Goal: Task Accomplishment & Management: Use online tool/utility

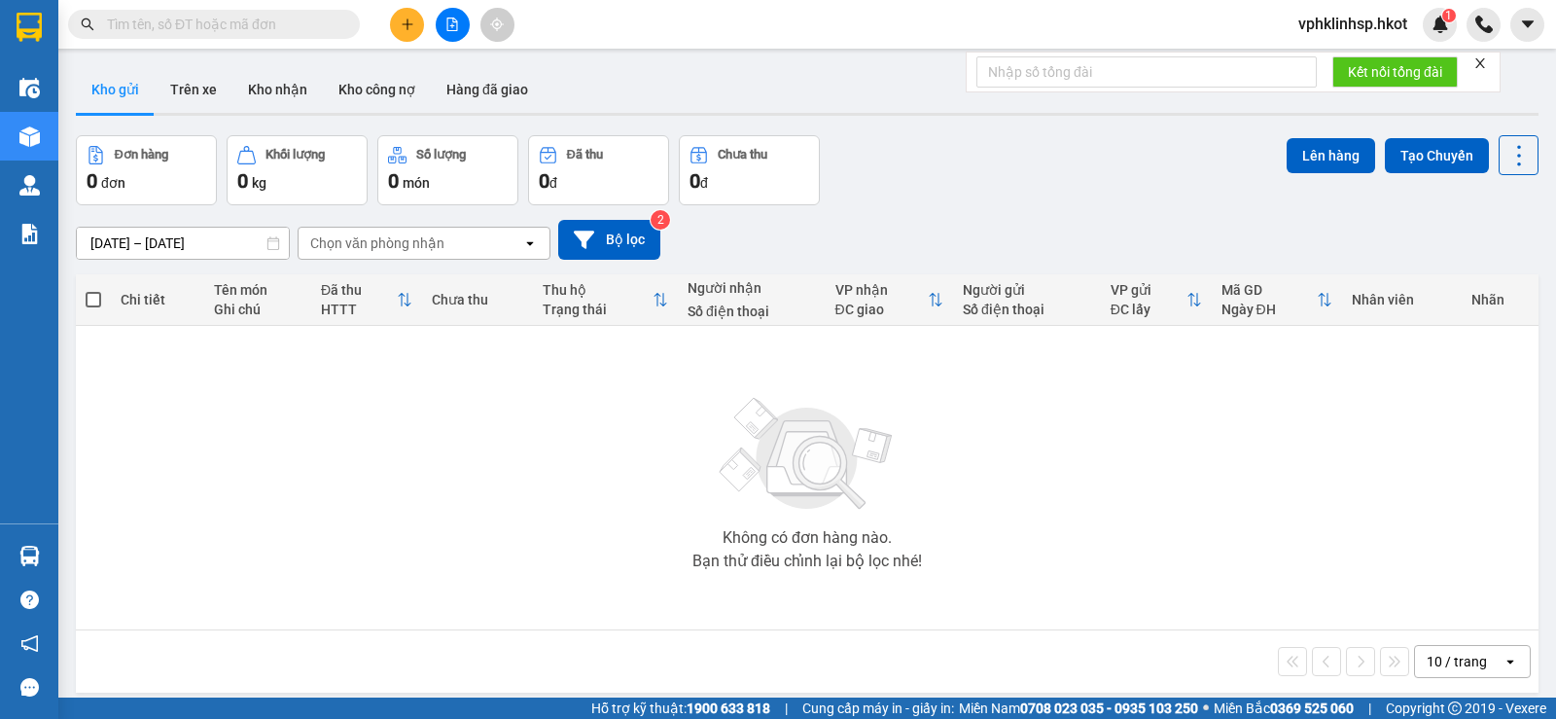
click at [210, 12] on span at bounding box center [214, 24] width 292 height 29
click at [210, 18] on input "text" at bounding box center [222, 24] width 230 height 21
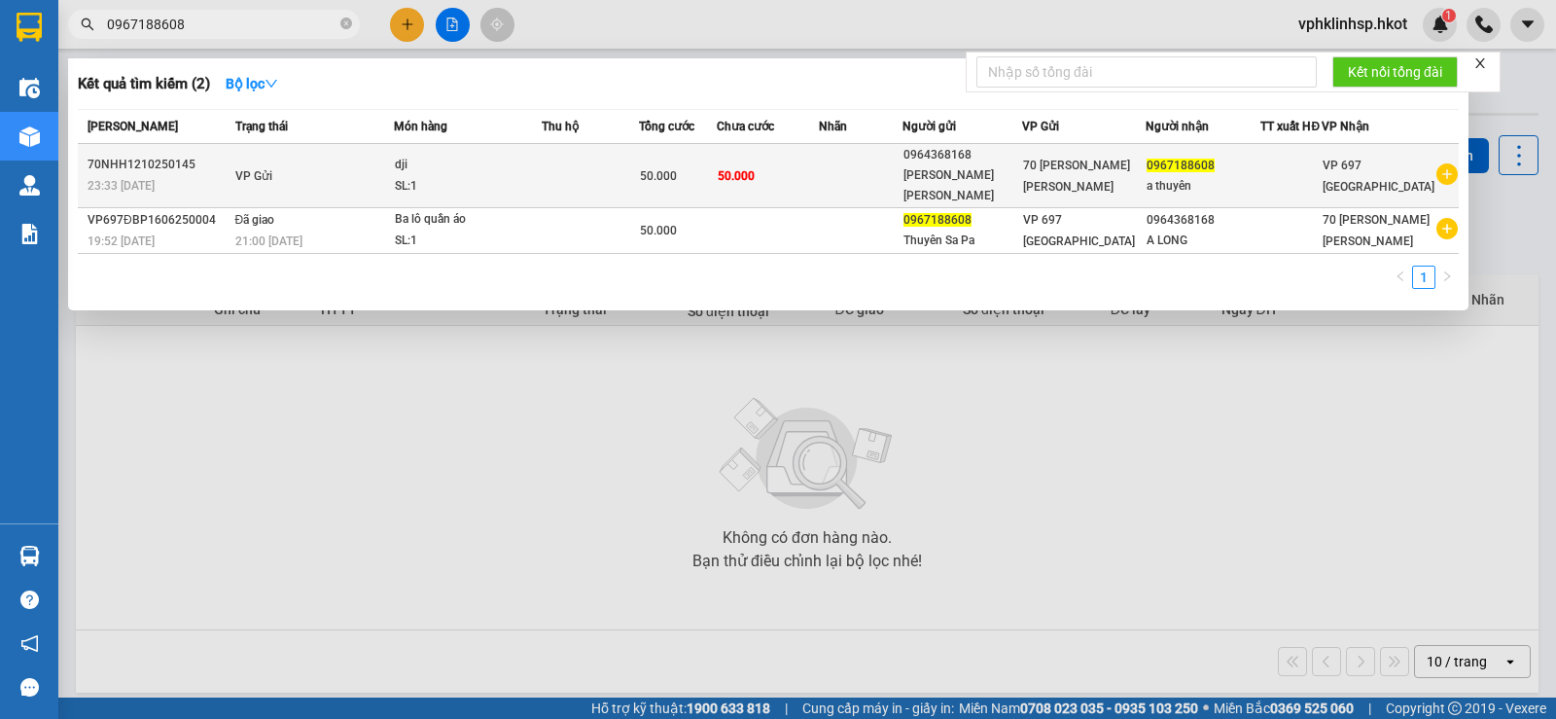
type input "0967188608"
click at [339, 169] on td "VP Gửi" at bounding box center [311, 176] width 163 height 64
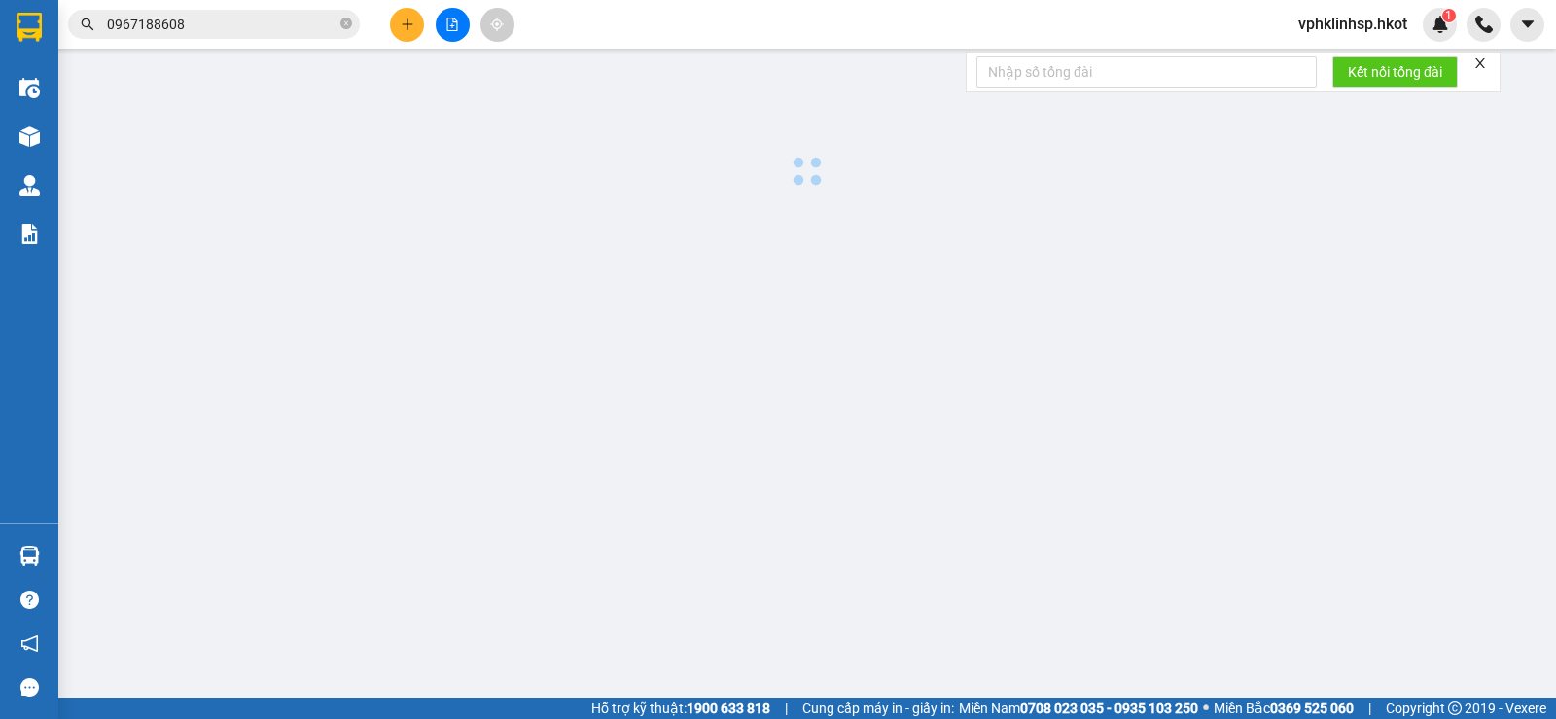
click at [226, 26] on input "0967188608" at bounding box center [222, 24] width 230 height 21
